Goal: Find specific page/section: Find specific page/section

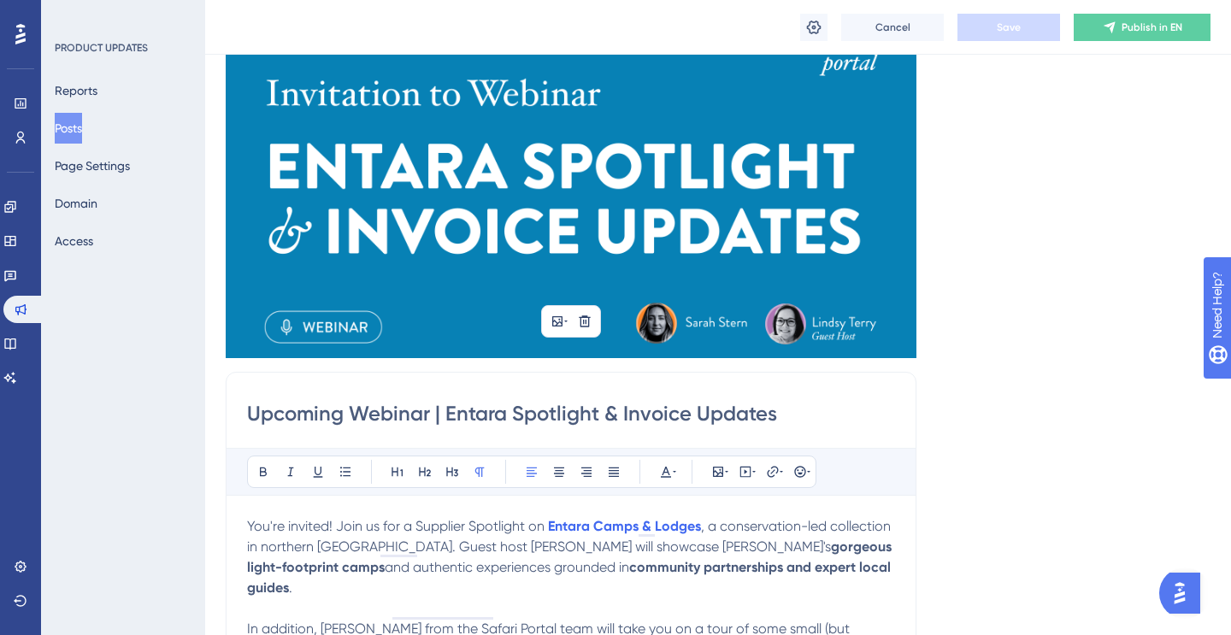
scroll to position [668, 0]
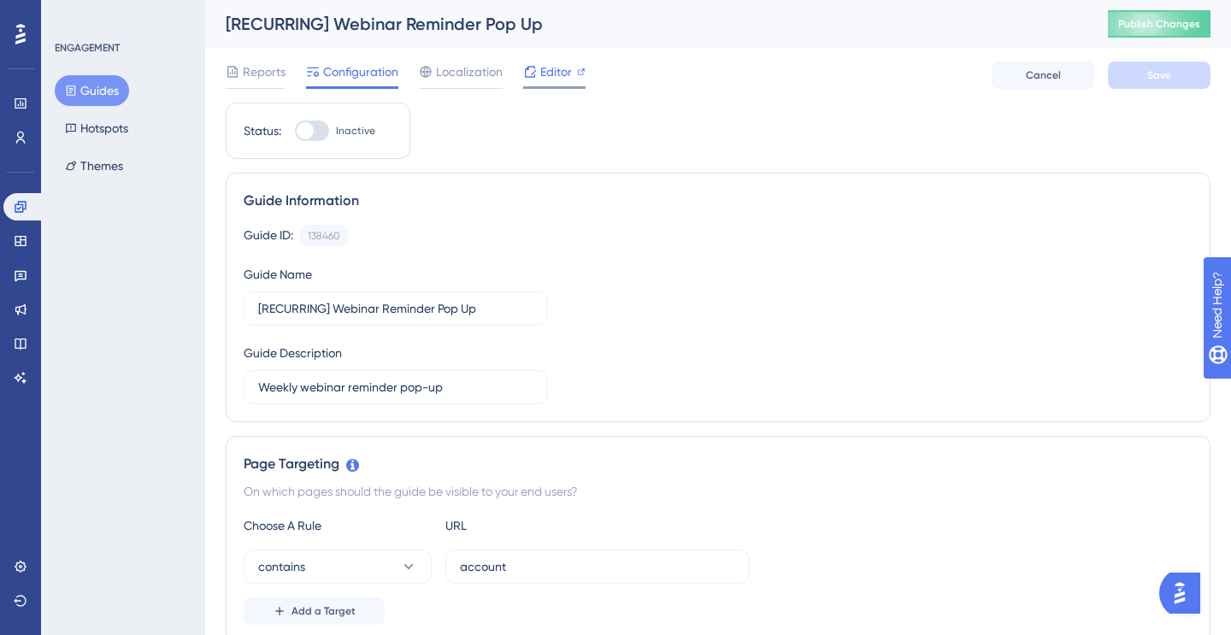
click at [545, 63] on span "Editor" at bounding box center [556, 72] width 32 height 21
